Goal: Information Seeking & Learning: Learn about a topic

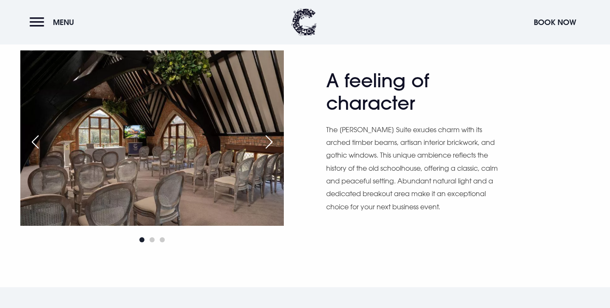
scroll to position [440, 0]
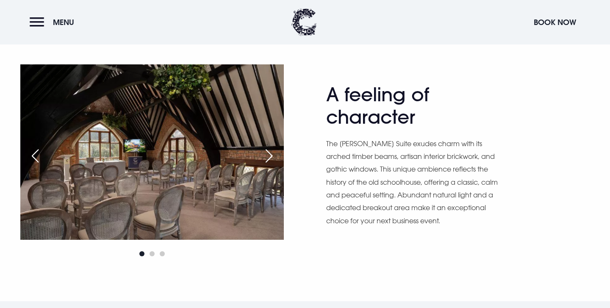
click at [268, 155] on div "Next slide" at bounding box center [269, 156] width 21 height 19
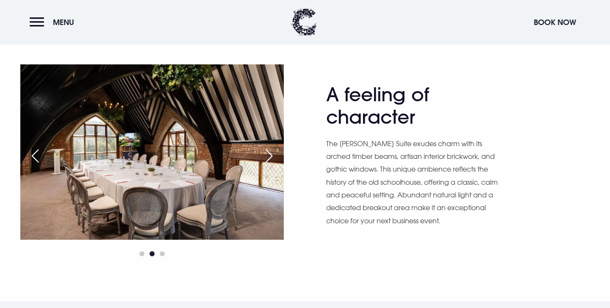
click at [268, 155] on div "Next slide" at bounding box center [269, 156] width 21 height 19
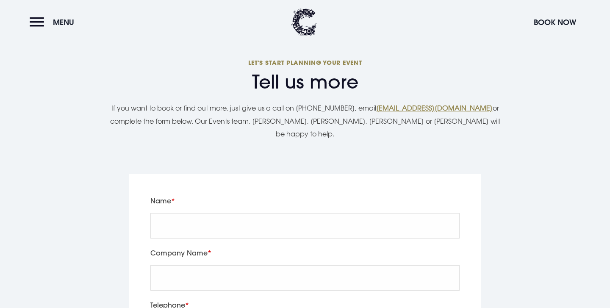
scroll to position [1569, 0]
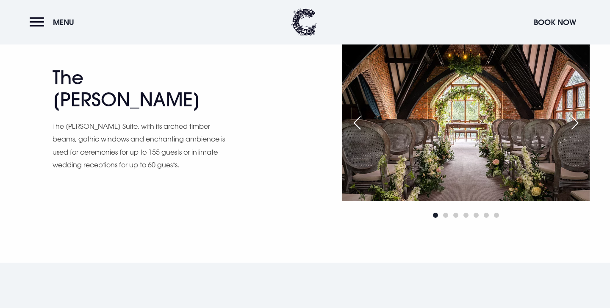
scroll to position [1224, 0]
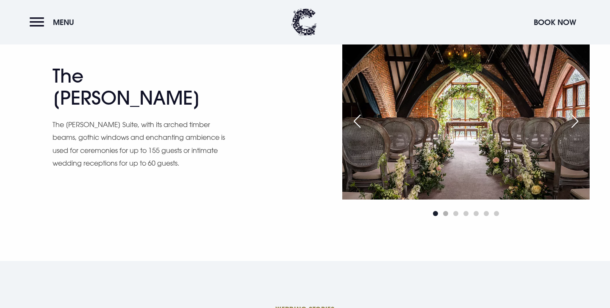
click at [447, 212] on span "Go to slide 2" at bounding box center [445, 213] width 5 height 5
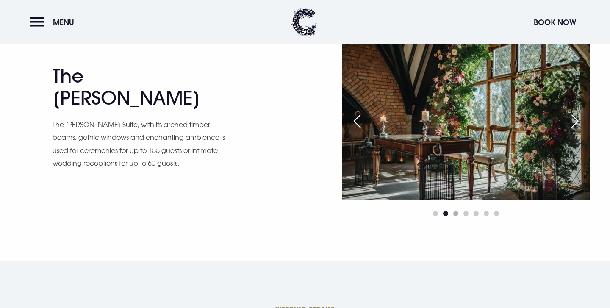
click at [458, 214] on span "Go to slide 3" at bounding box center [456, 213] width 5 height 5
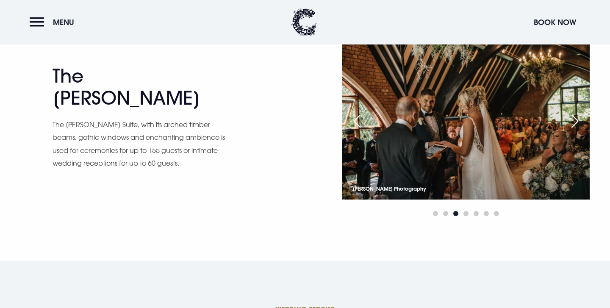
click at [472, 214] on div at bounding box center [466, 214] width 248 height 10
click at [476, 214] on span "Go to slide 5" at bounding box center [476, 213] width 5 height 5
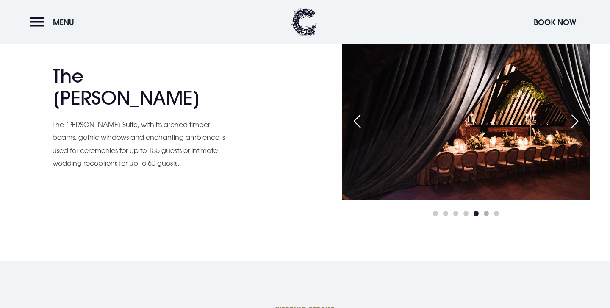
click at [487, 214] on span "Go to slide 6" at bounding box center [486, 213] width 5 height 5
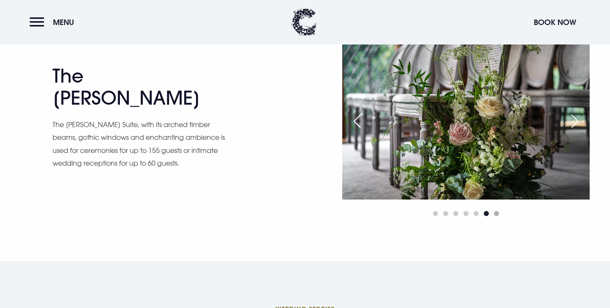
click at [495, 214] on span "Go to slide 7" at bounding box center [496, 213] width 5 height 5
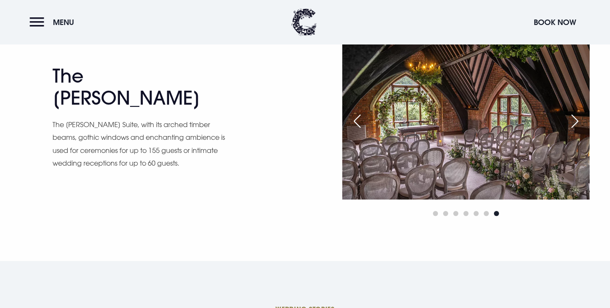
click at [580, 117] on div "Next slide" at bounding box center [575, 121] width 21 height 19
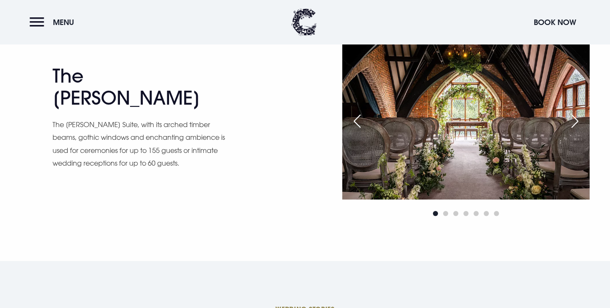
click at [580, 117] on div "Next slide" at bounding box center [575, 121] width 21 height 19
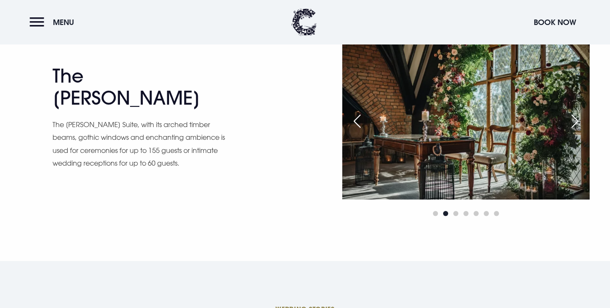
click at [580, 117] on div "Next slide" at bounding box center [575, 121] width 21 height 19
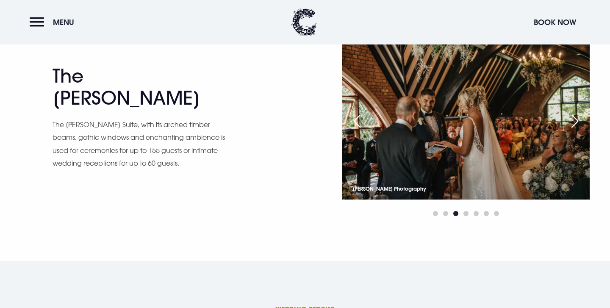
click at [352, 118] on div "Previous slide" at bounding box center [357, 121] width 21 height 19
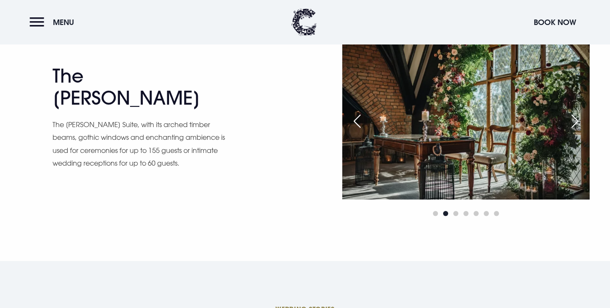
click at [359, 123] on div "Previous slide" at bounding box center [357, 121] width 21 height 19
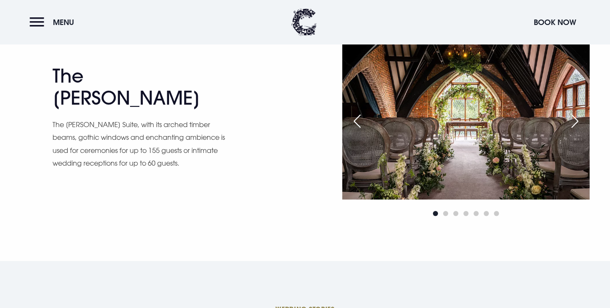
click at [359, 123] on div "Previous slide" at bounding box center [357, 121] width 21 height 19
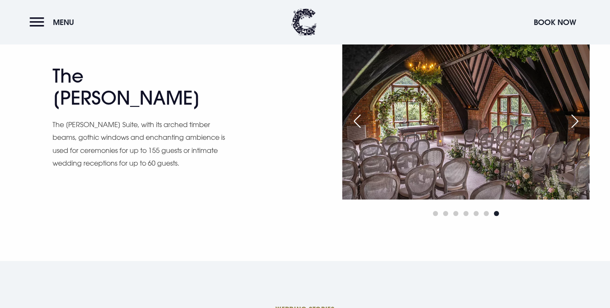
click at [359, 123] on div "Previous slide" at bounding box center [357, 121] width 21 height 19
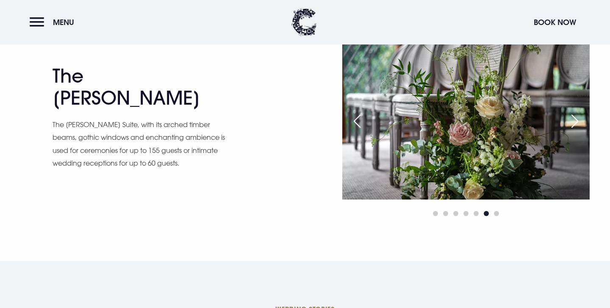
click at [359, 123] on div "Previous slide" at bounding box center [357, 121] width 21 height 19
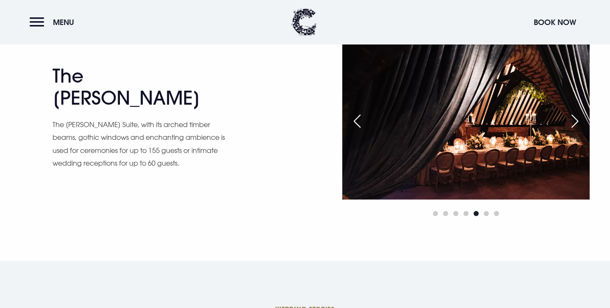
click at [356, 128] on div "Previous slide" at bounding box center [357, 121] width 21 height 19
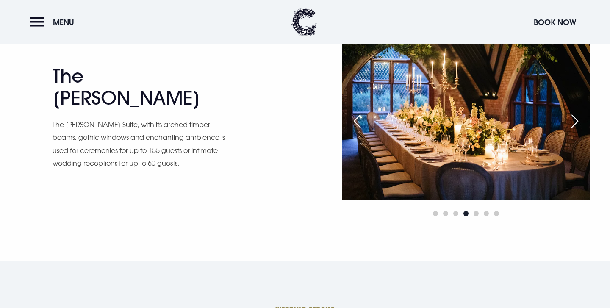
click at [353, 126] on div "Previous slide" at bounding box center [357, 121] width 21 height 19
